Goal: Navigation & Orientation: Find specific page/section

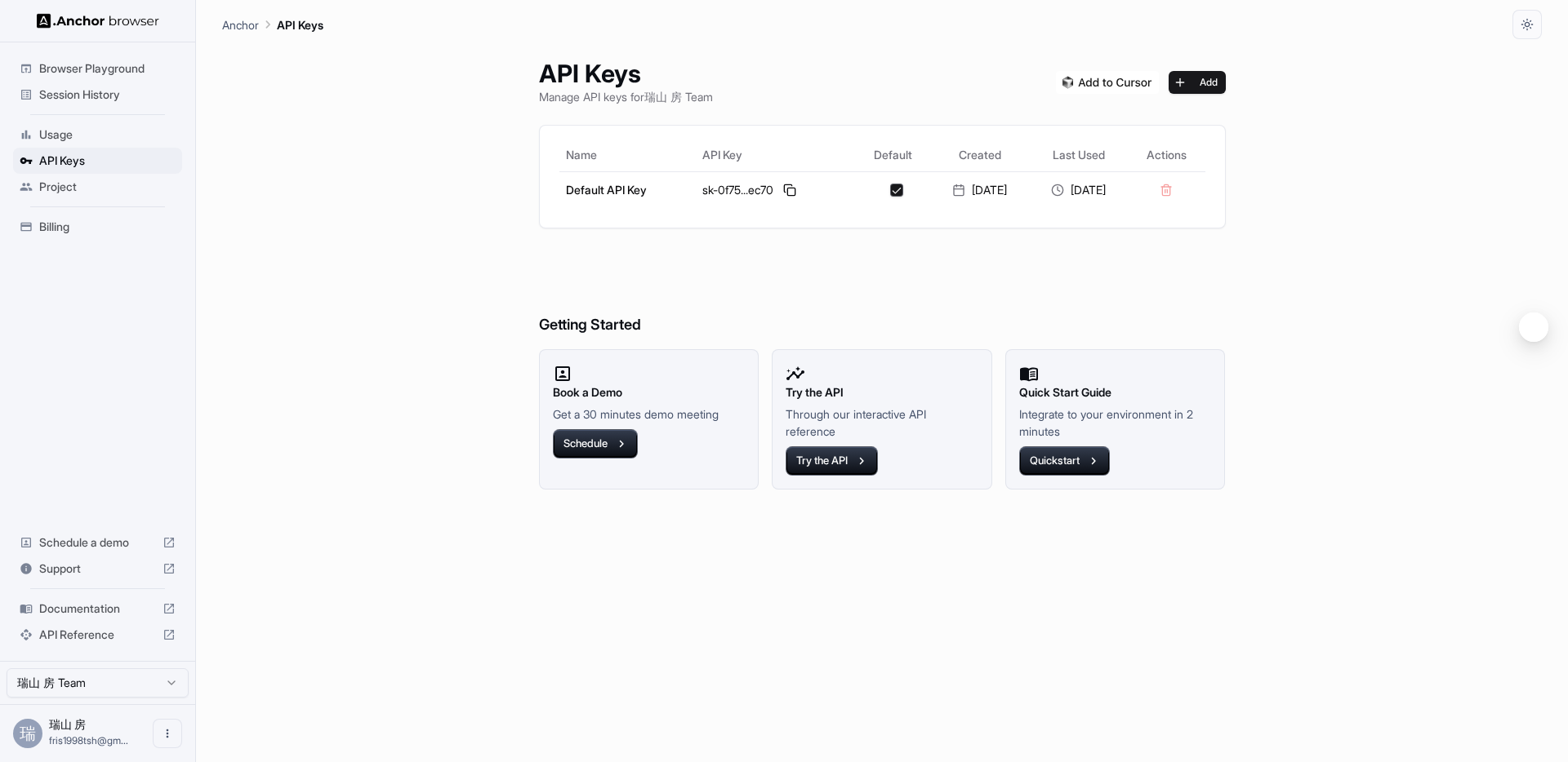
click at [86, 123] on div "Usage" at bounding box center [97, 134] width 169 height 26
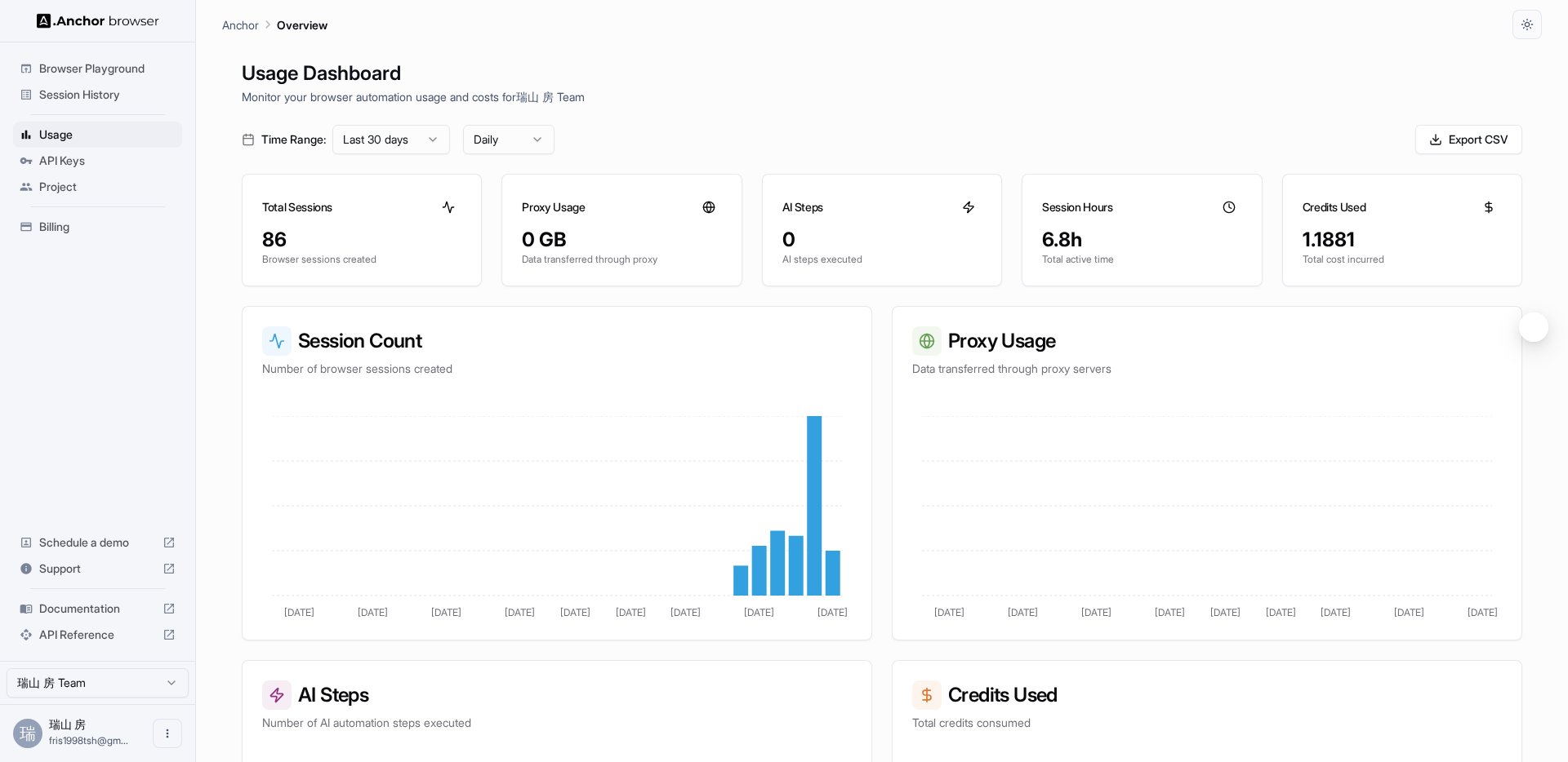
click at [106, 73] on span "Browser Playground" at bounding box center [108, 68] width 136 height 17
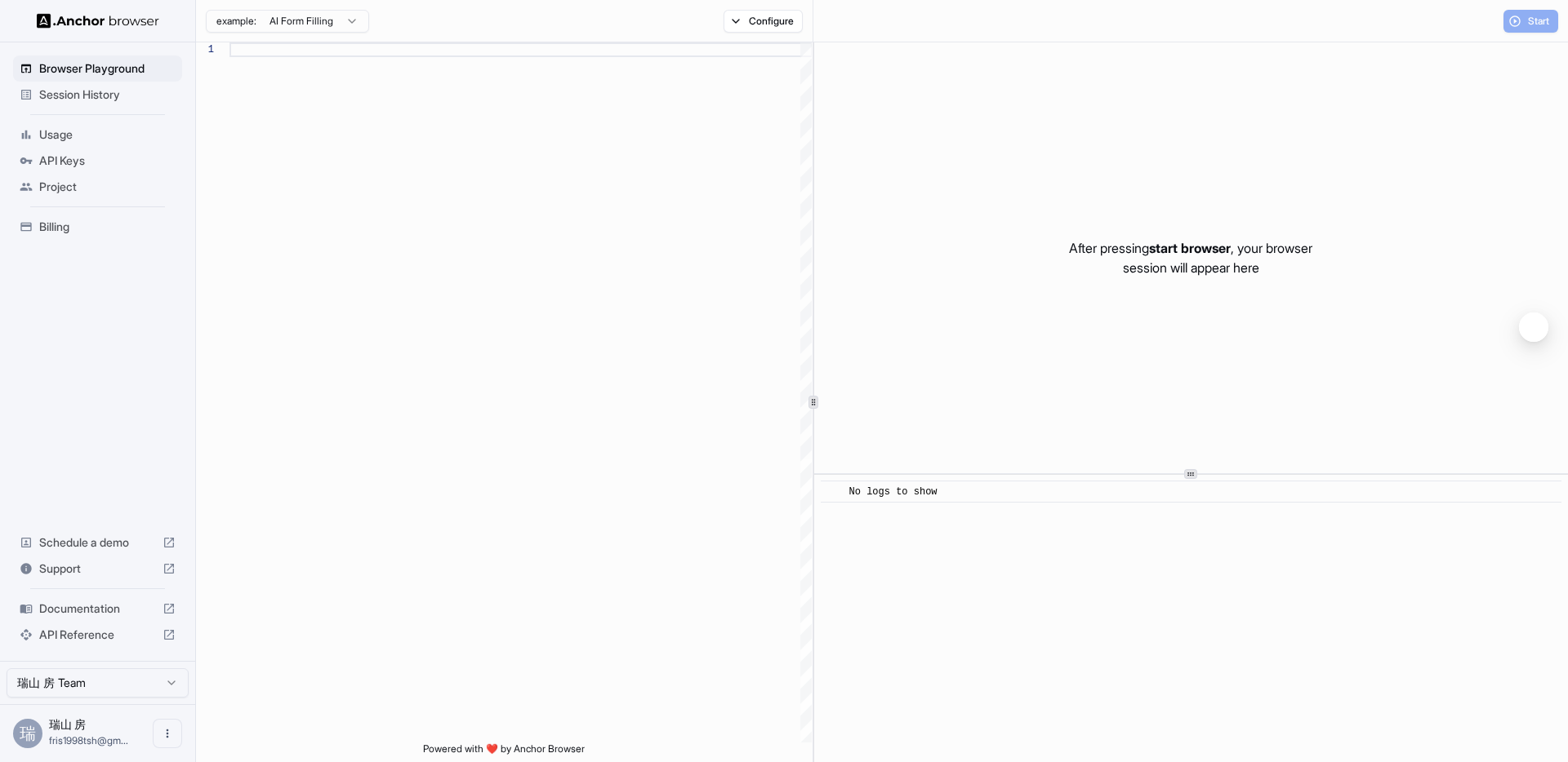
scroll to position [117, 0]
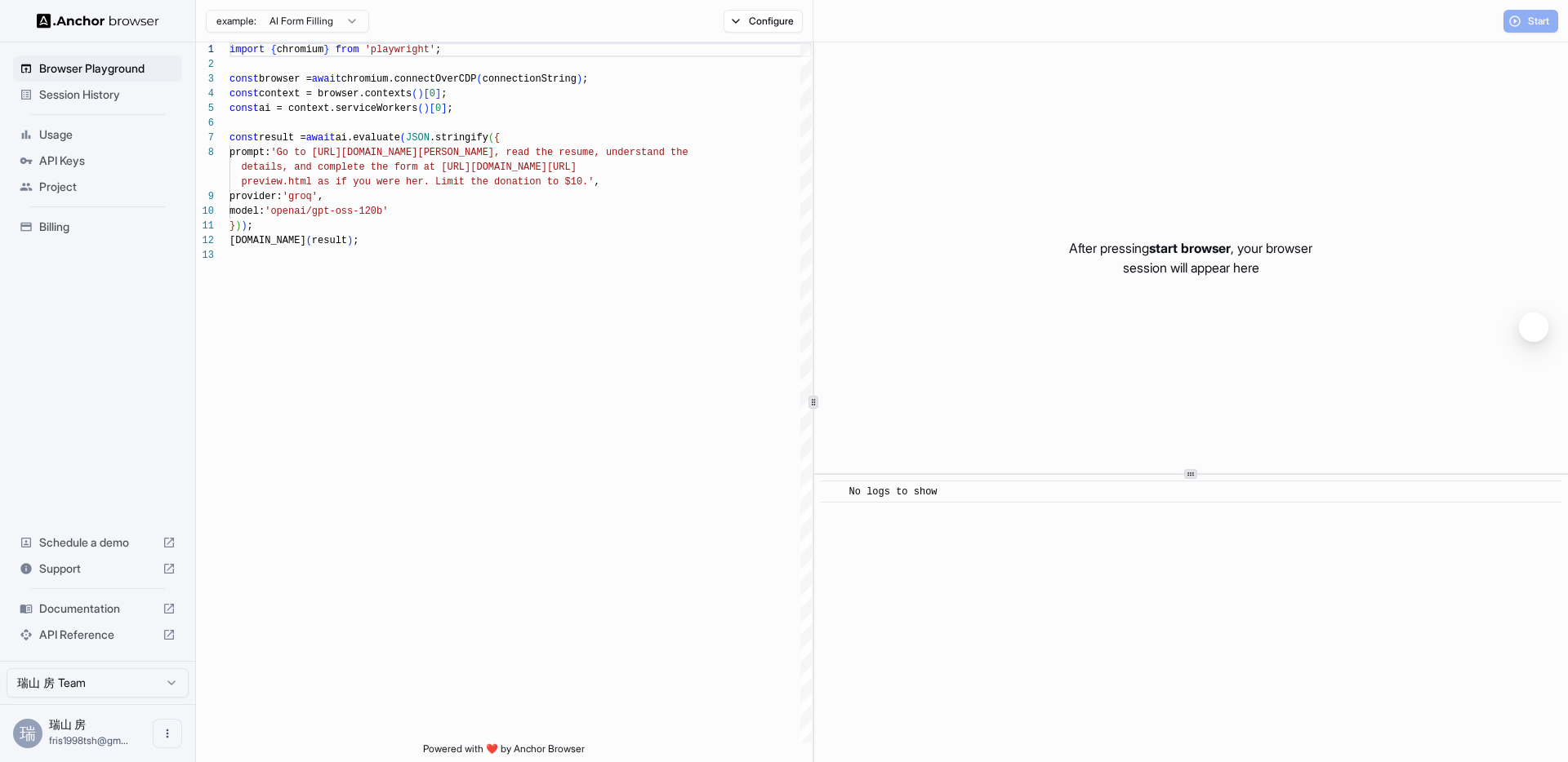
click at [107, 101] on span "Session History" at bounding box center [108, 95] width 136 height 17
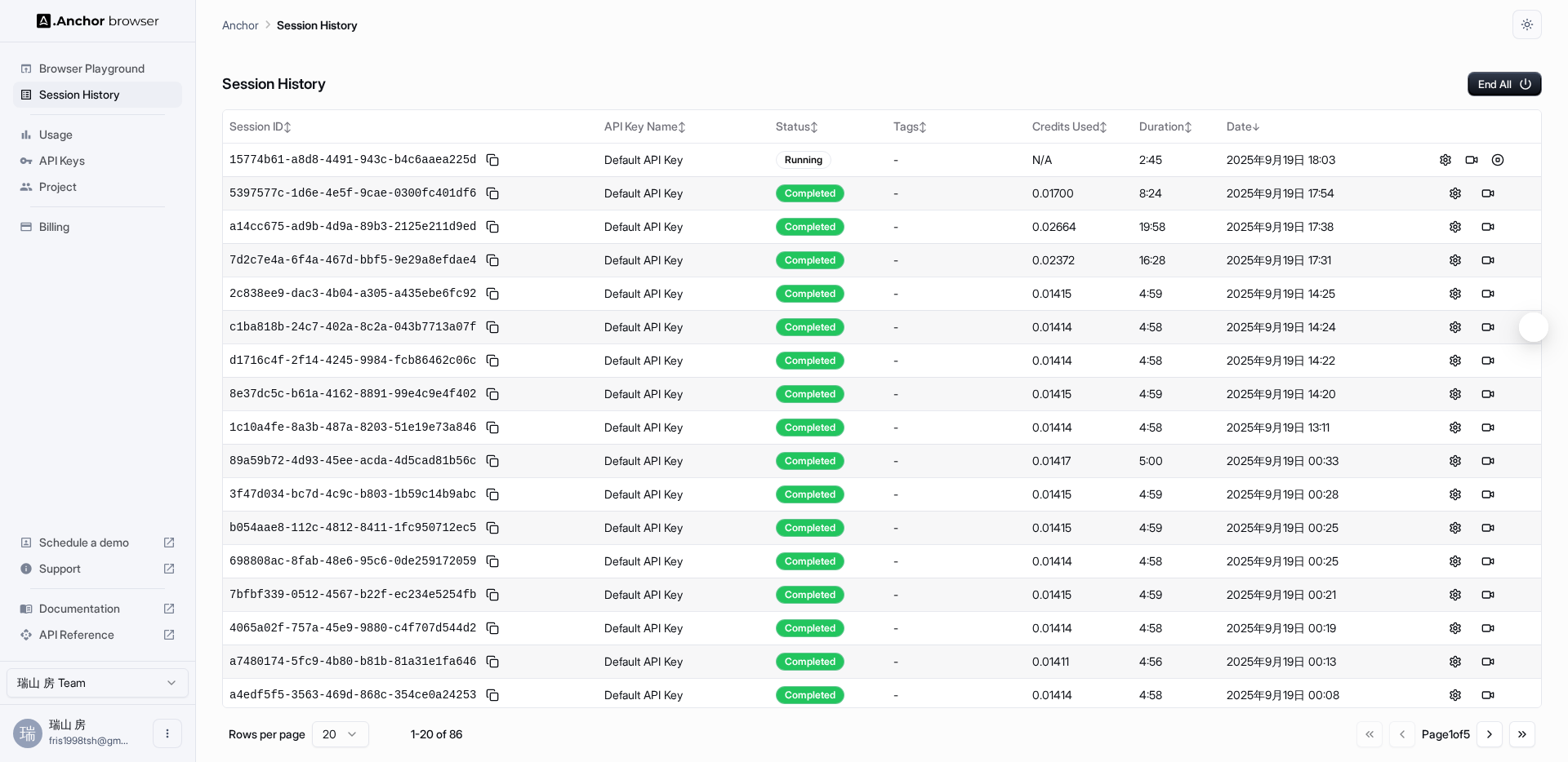
click at [75, 131] on span "Usage" at bounding box center [108, 134] width 136 height 17
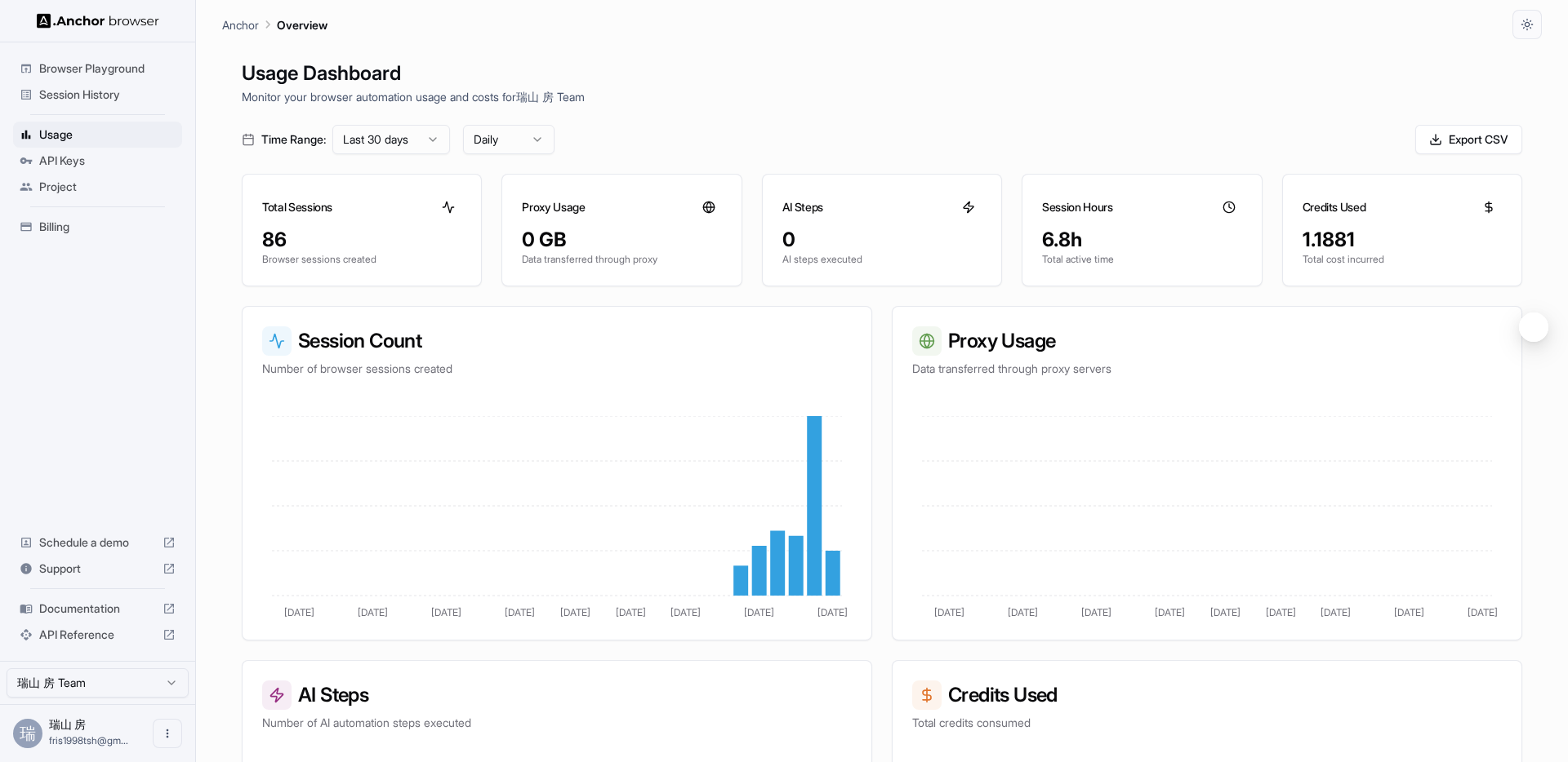
click at [70, 164] on span "API Keys" at bounding box center [108, 161] width 136 height 17
